Goal: Complete application form

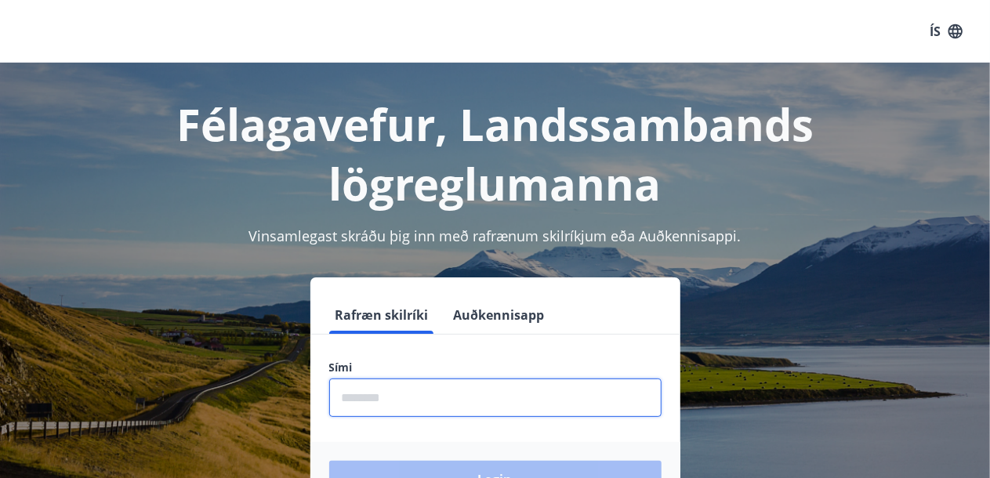
click at [392, 395] on input "phone" at bounding box center [495, 398] width 332 height 38
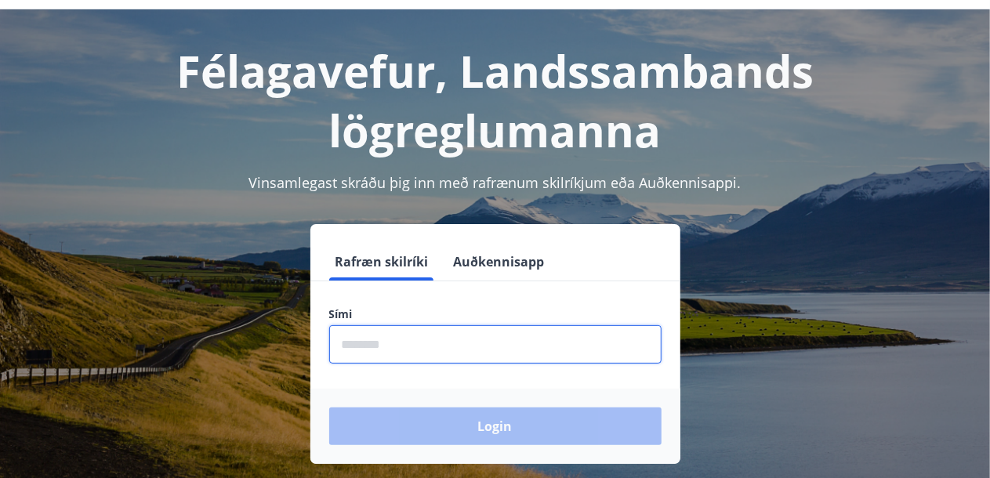
scroll to position [63, 0]
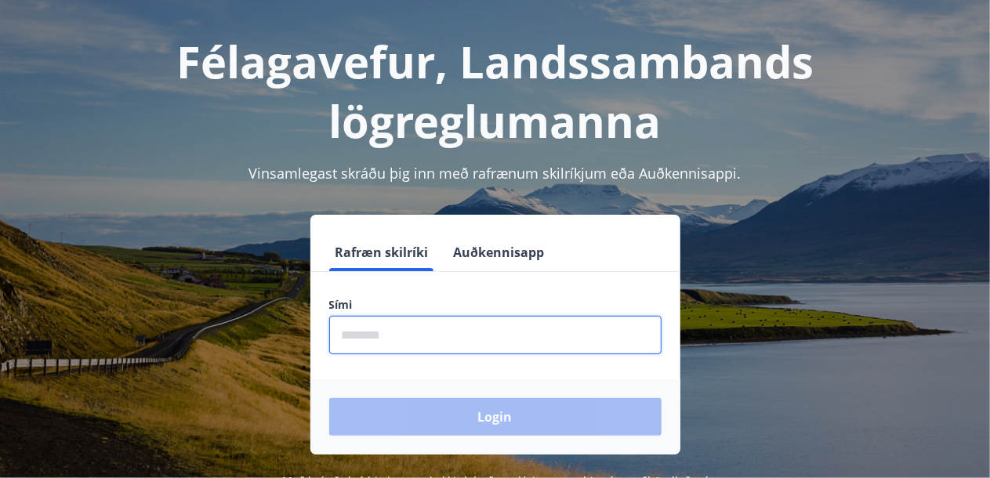
click at [507, 321] on input "phone" at bounding box center [495, 335] width 332 height 38
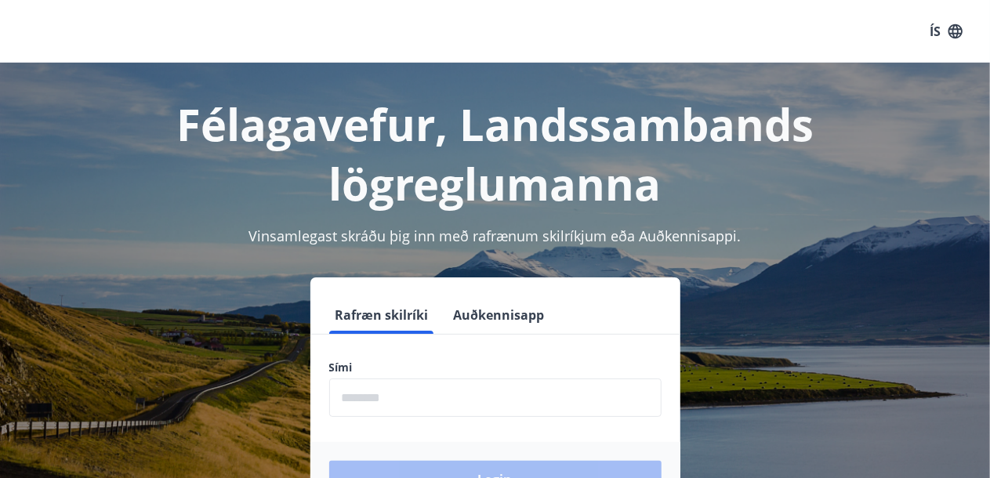
click at [364, 398] on input "phone" at bounding box center [495, 398] width 332 height 38
